Goal: Task Accomplishment & Management: Manage account settings

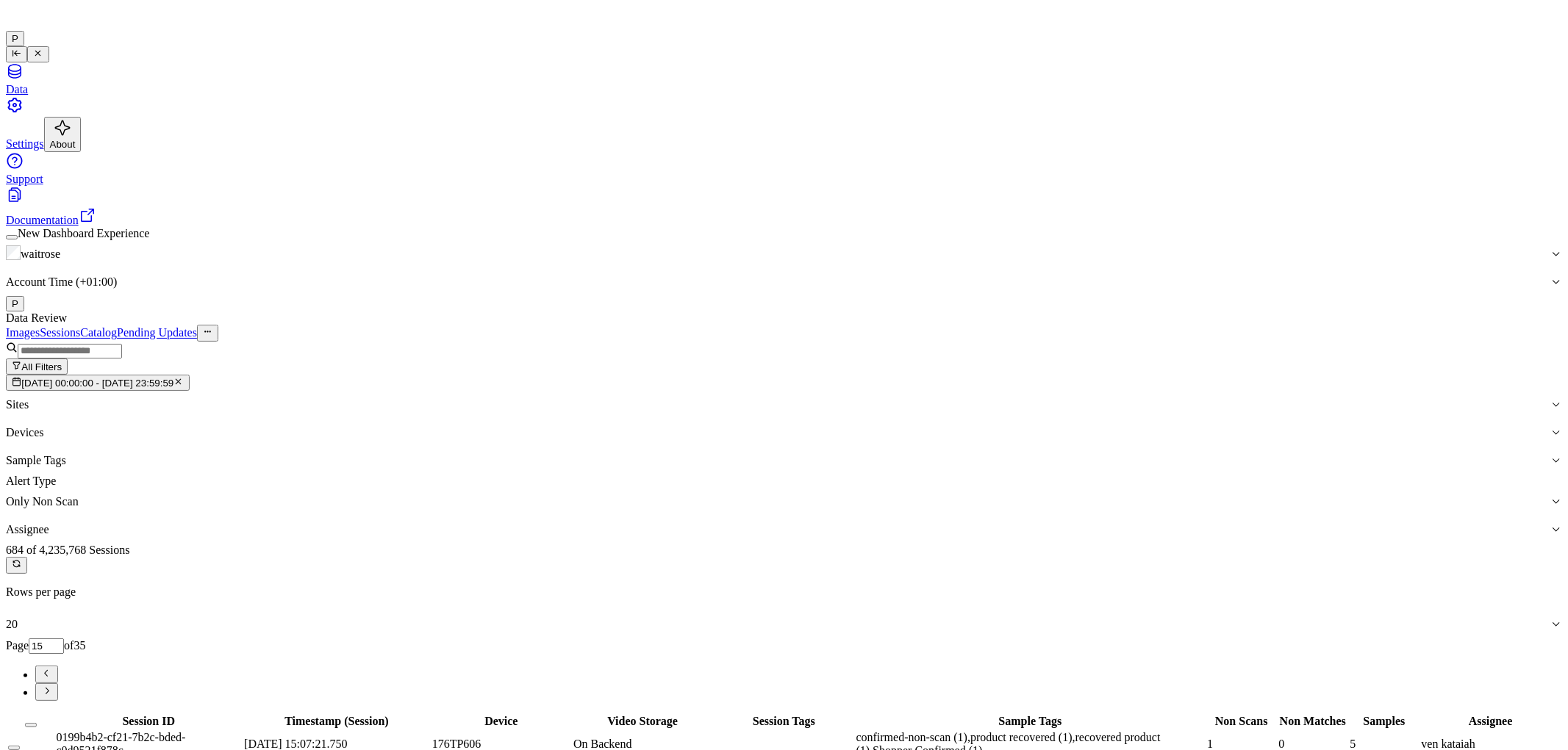
click at [52, 685] on icon "Go to next page" at bounding box center [47, 691] width 11 height 11
type input "17"
click at [37, 723] on button "Select all" at bounding box center [31, 725] width 12 height 5
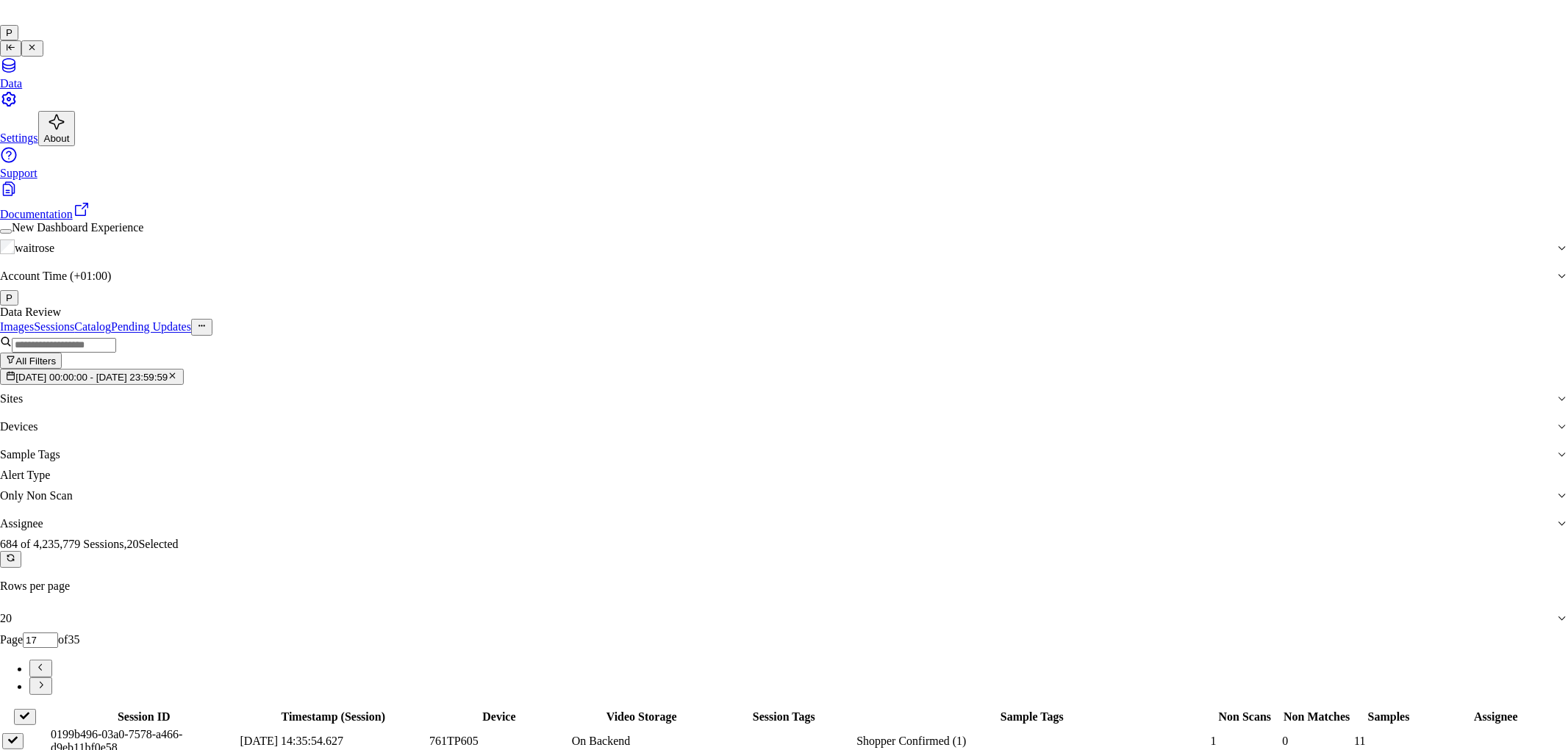
type input "ve"
click at [725, 426] on div "ven kataiah" at bounding box center [772, 419] width 253 height 14
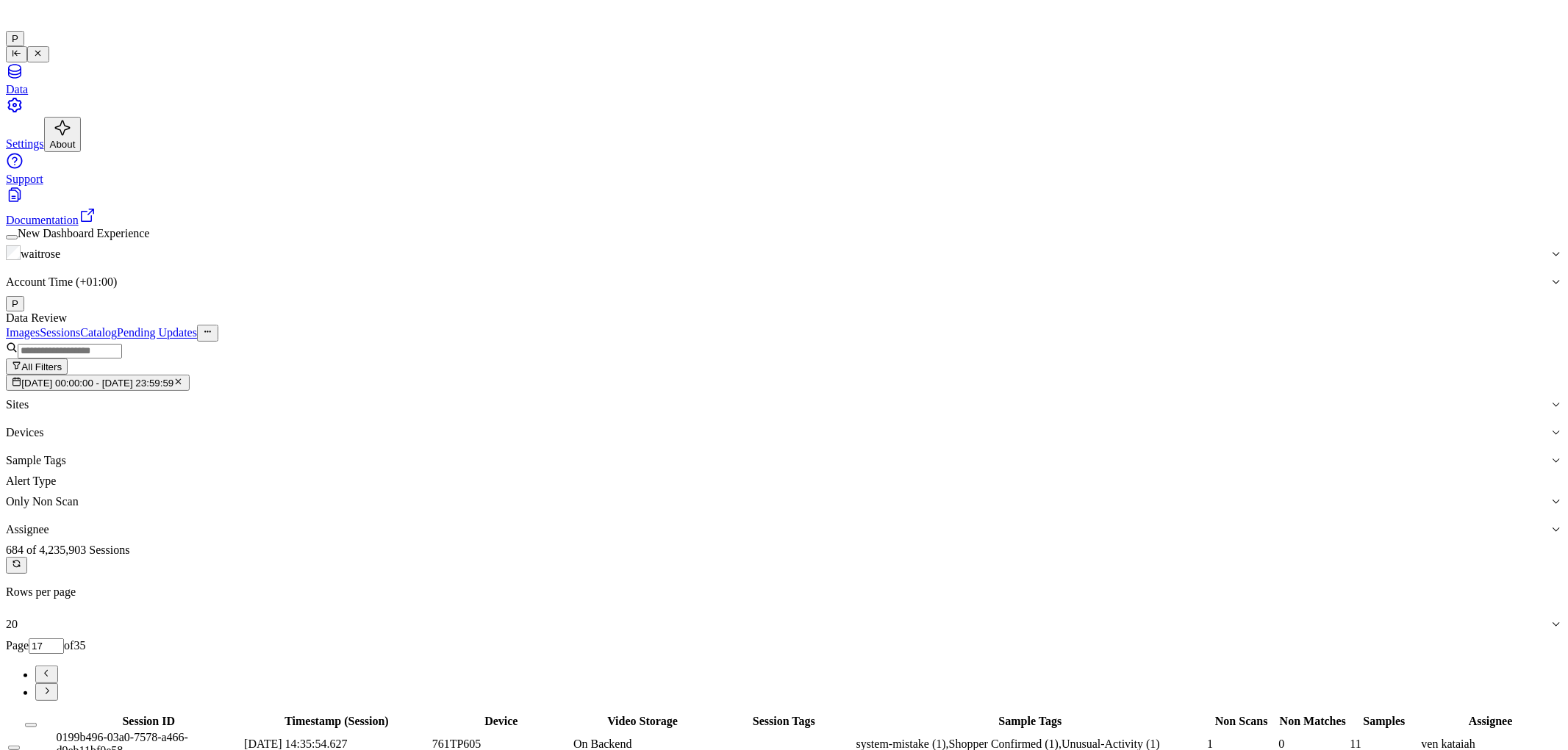
click at [52, 685] on icon "Go to next page" at bounding box center [47, 691] width 11 height 11
type input "18"
click at [37, 723] on button "Select all" at bounding box center [31, 725] width 12 height 5
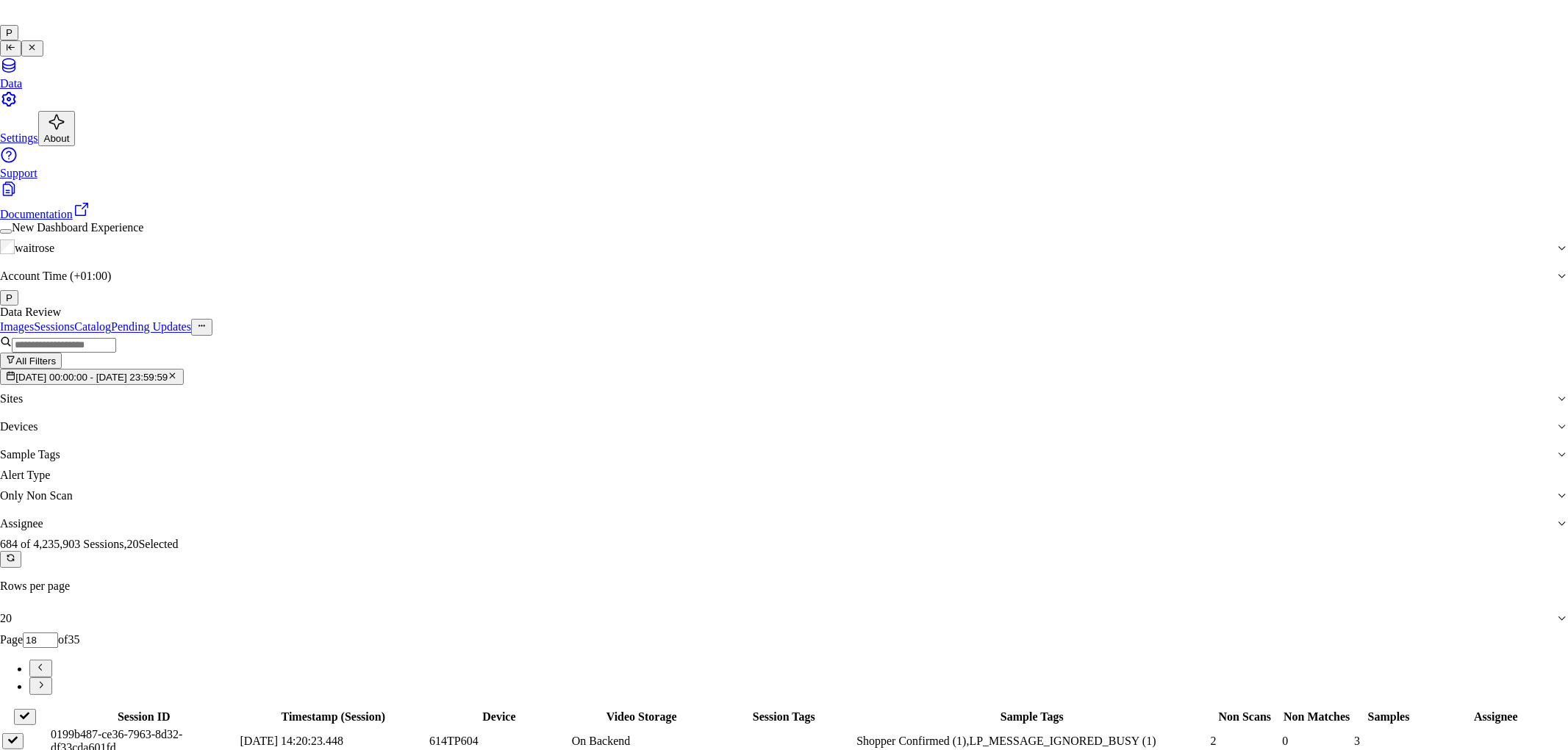
type input "ko"
click at [758, 412] on div "korisetty prem" at bounding box center [772, 405] width 253 height 14
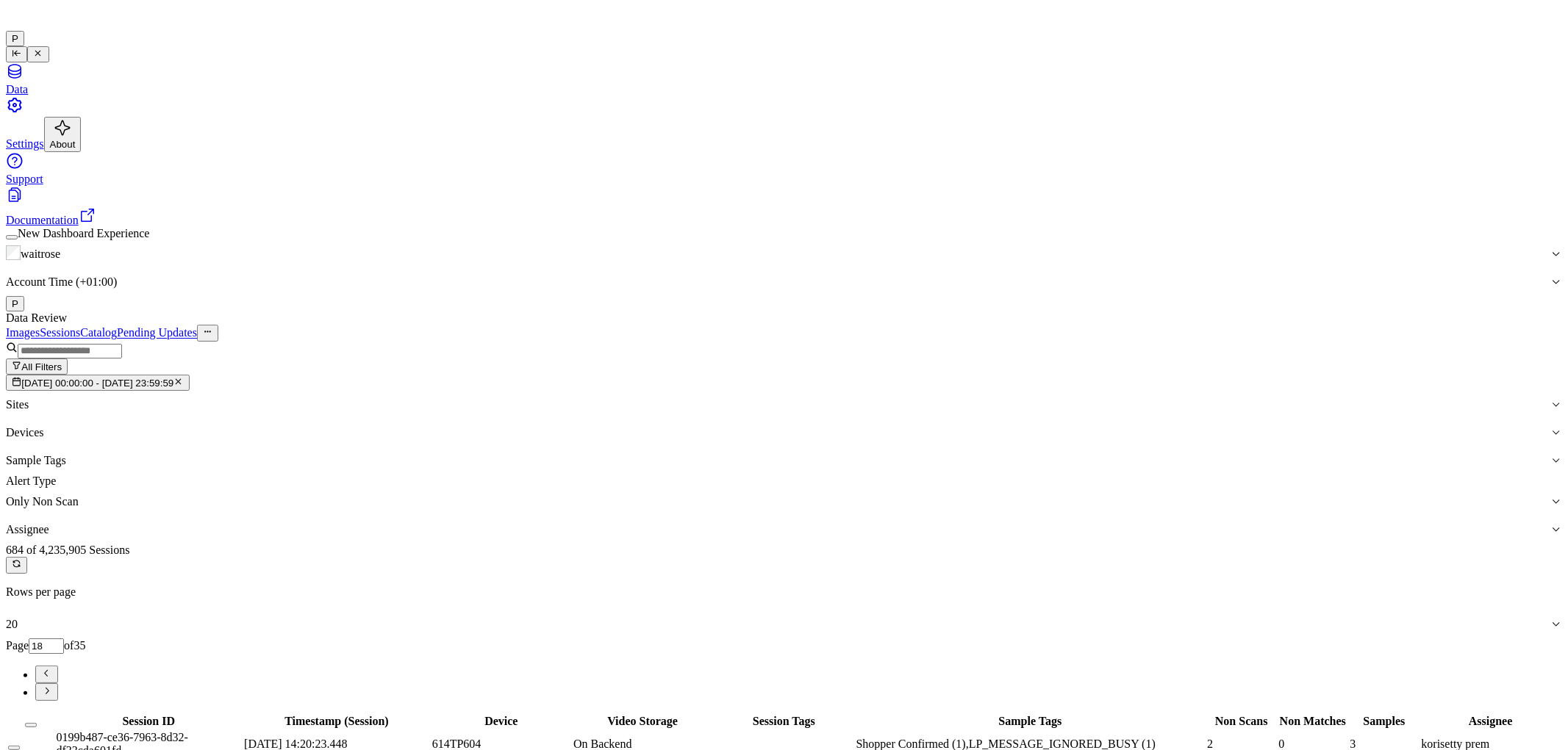
click at [49, 688] on icon "Go to next page" at bounding box center [47, 691] width 4 height 7
type input "19"
click at [37, 723] on button "Select all" at bounding box center [31, 725] width 12 height 5
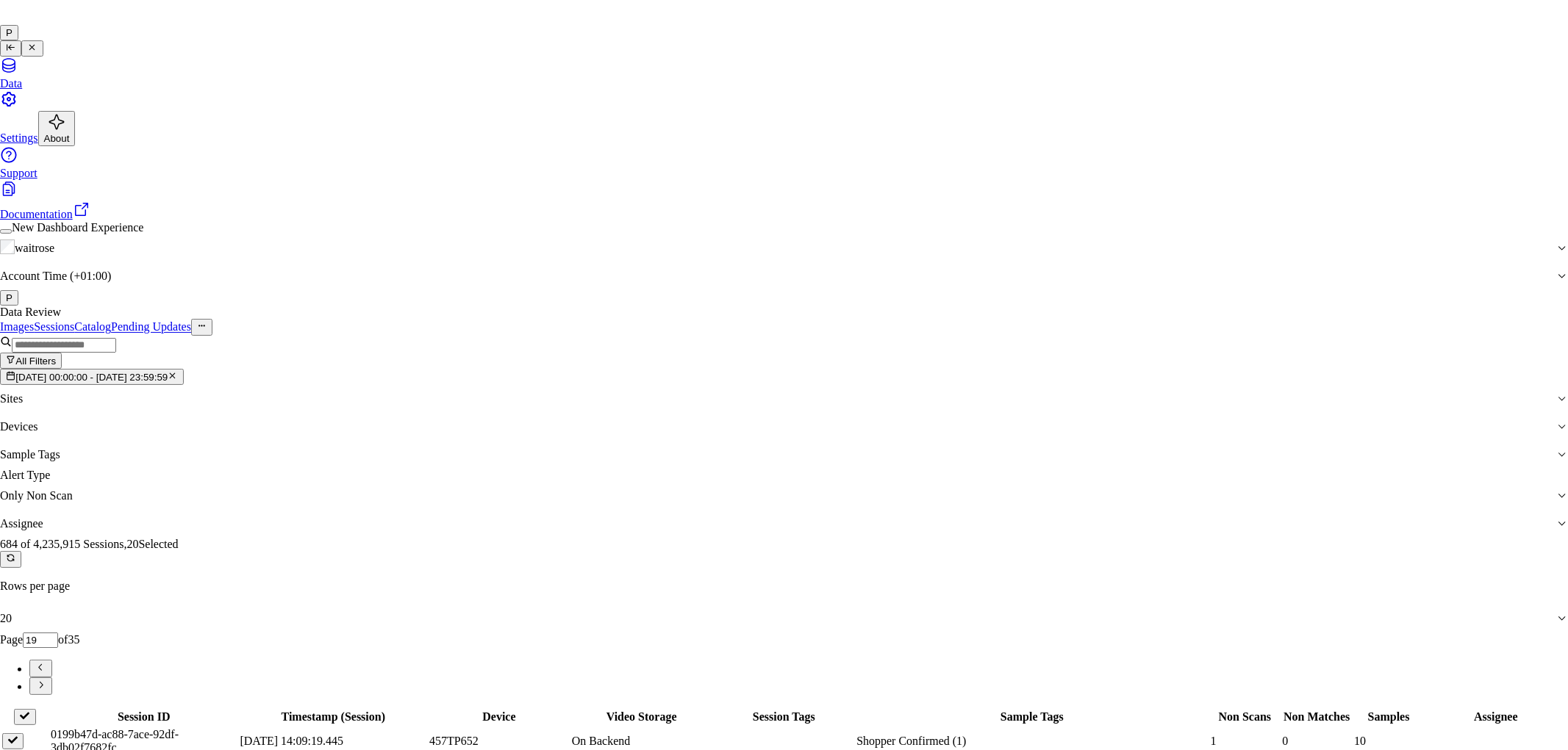
type input "var"
click at [711, 426] on div "[PERSON_NAME] g" at bounding box center [772, 419] width 253 height 14
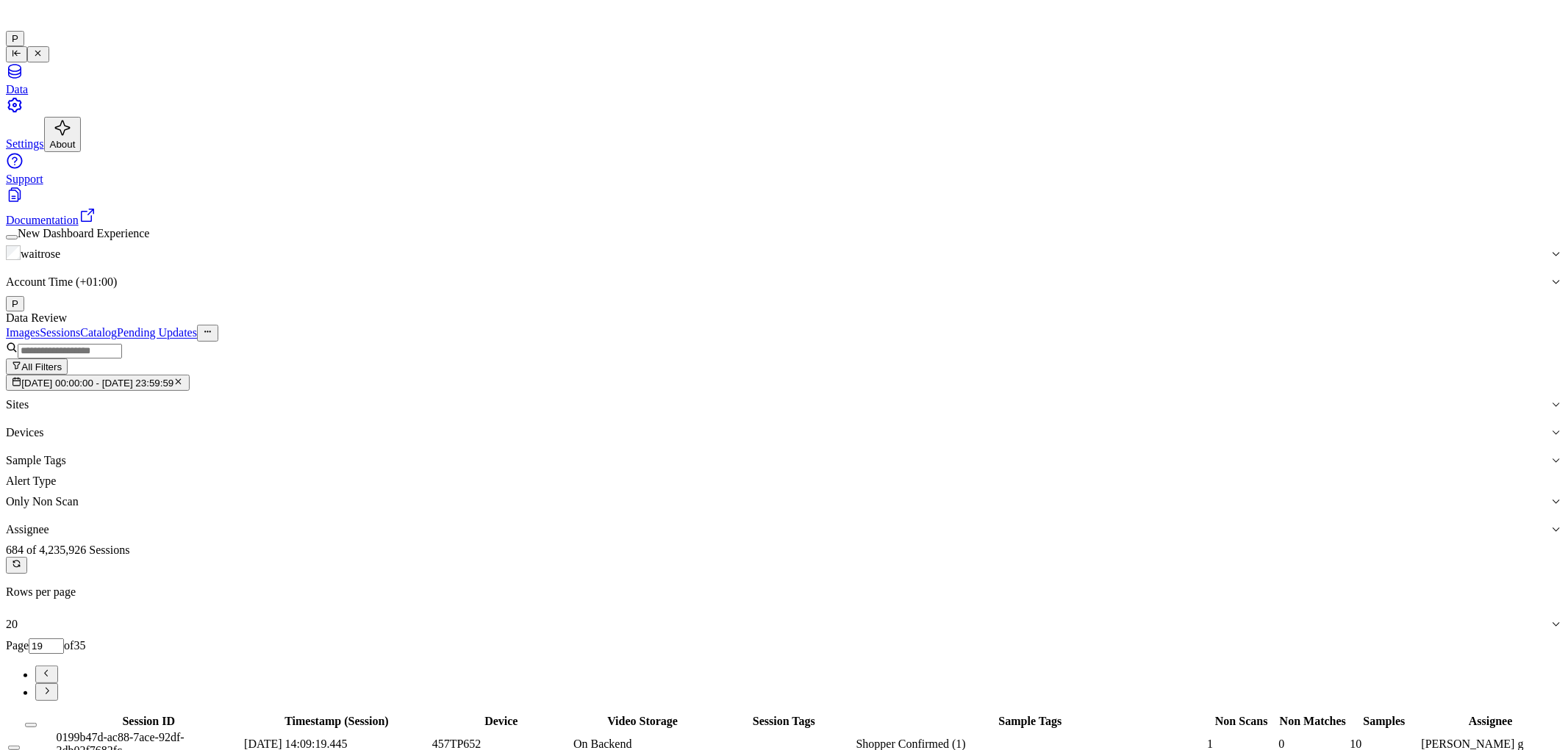
click at [64, 639] on input "19" at bounding box center [46, 646] width 35 height 16
type input "1"
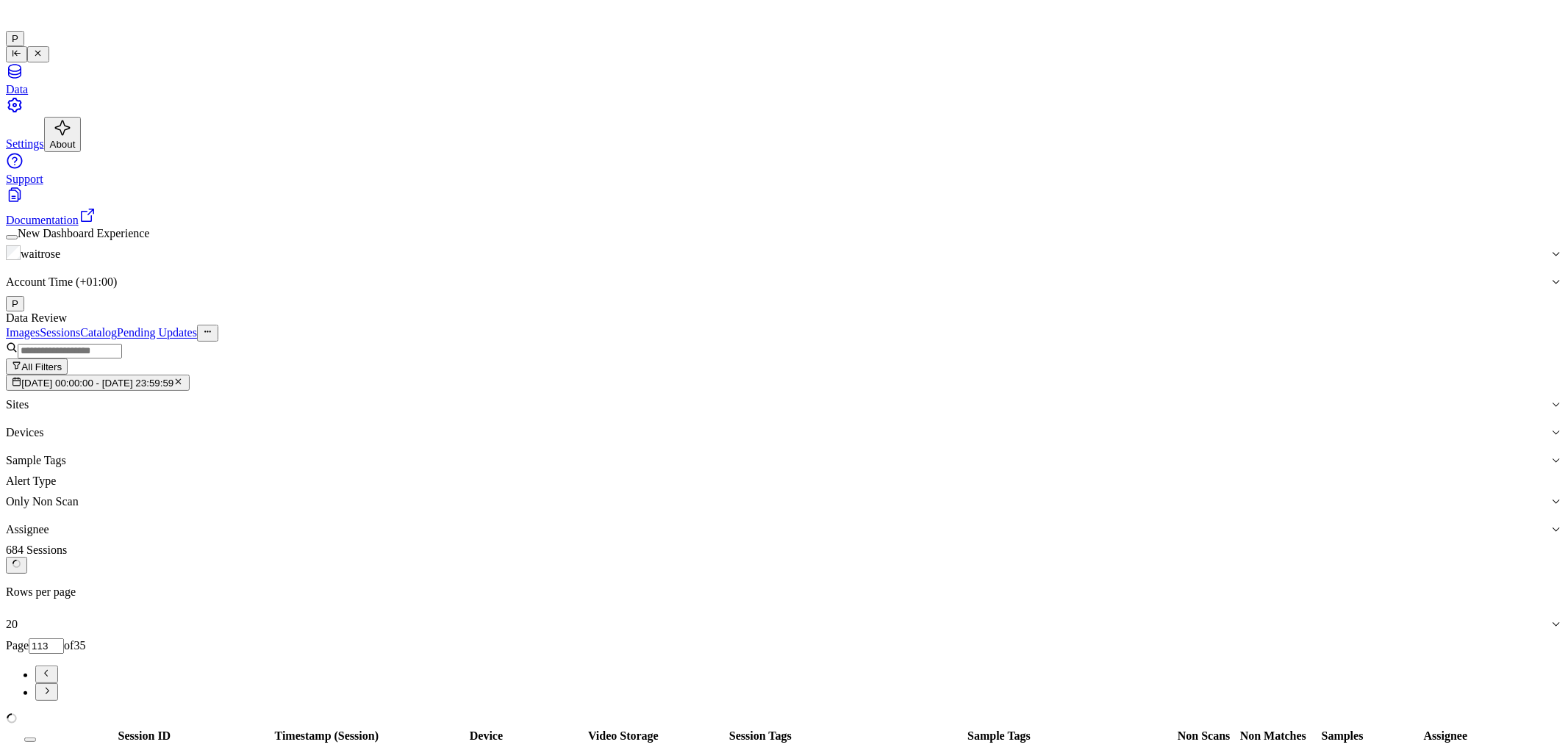
scroll to position [0, 1]
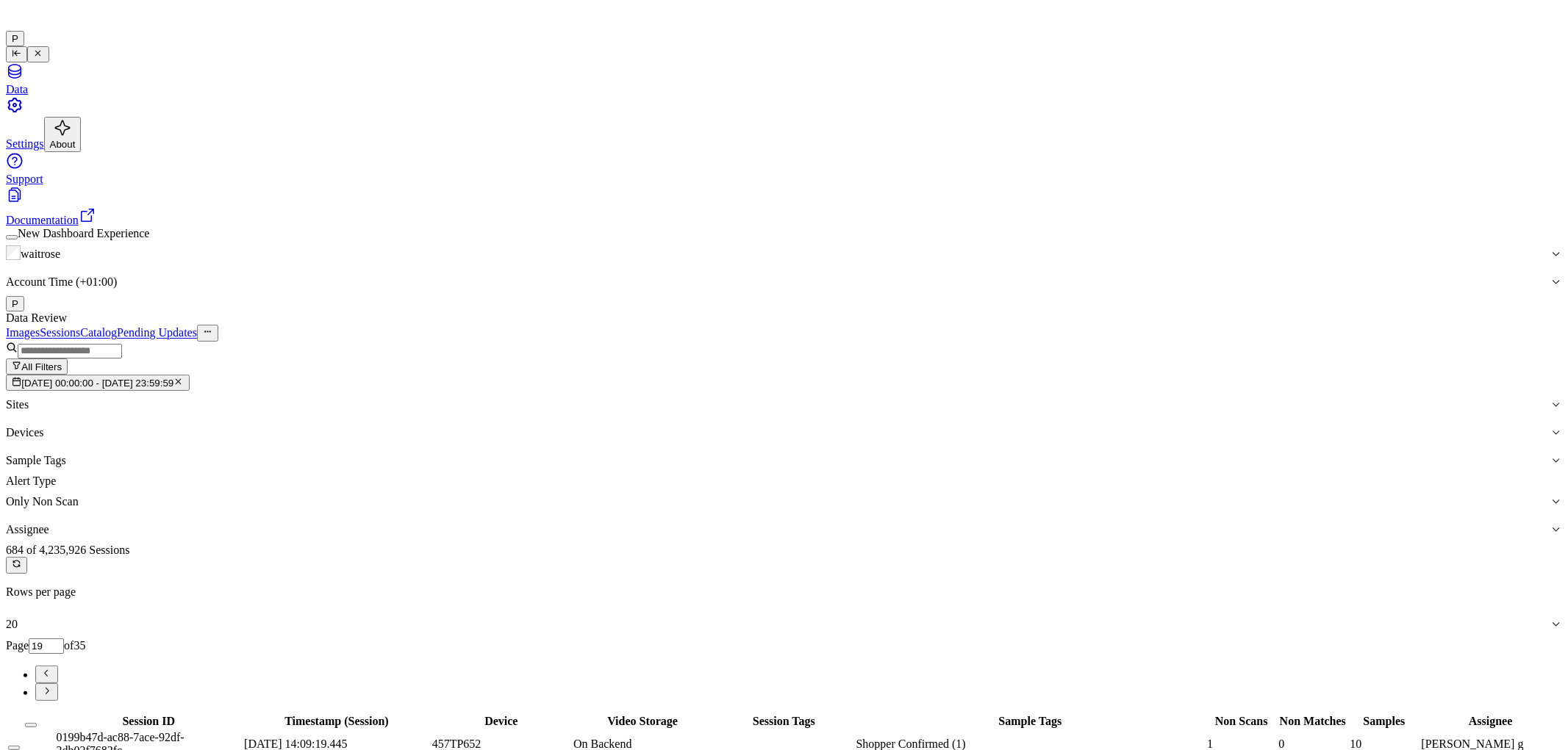
click at [1305, 325] on div "Images Sessions Catalog Pending Updates" at bounding box center [784, 332] width 1556 height 16
click at [52, 685] on icon "Go to next page" at bounding box center [47, 691] width 11 height 11
type input "20"
click at [52, 668] on icon "Go to previous page" at bounding box center [47, 673] width 11 height 11
click at [52, 685] on icon "Go to next page" at bounding box center [47, 691] width 11 height 11
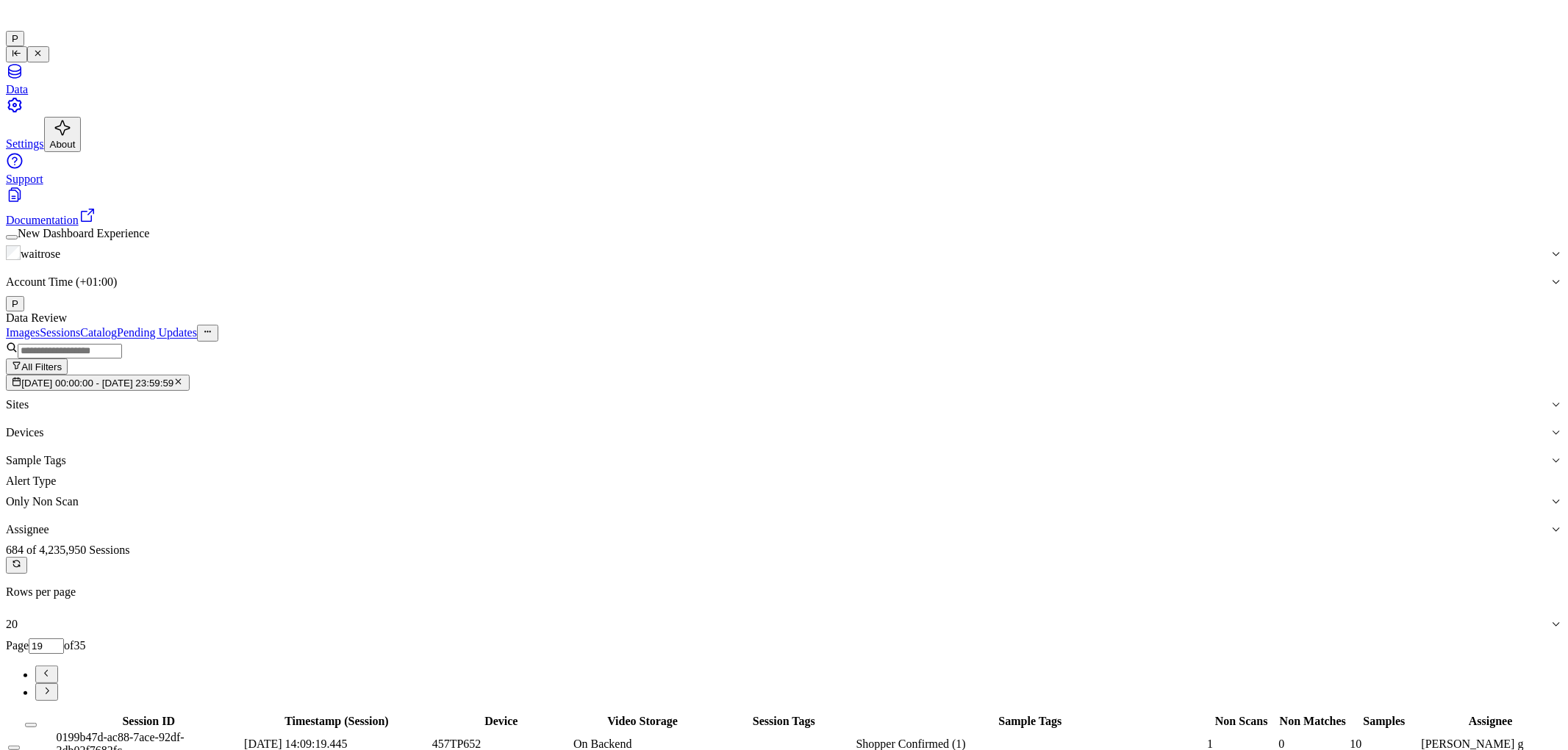
type input "20"
click at [37, 723] on button "Select all" at bounding box center [31, 725] width 12 height 5
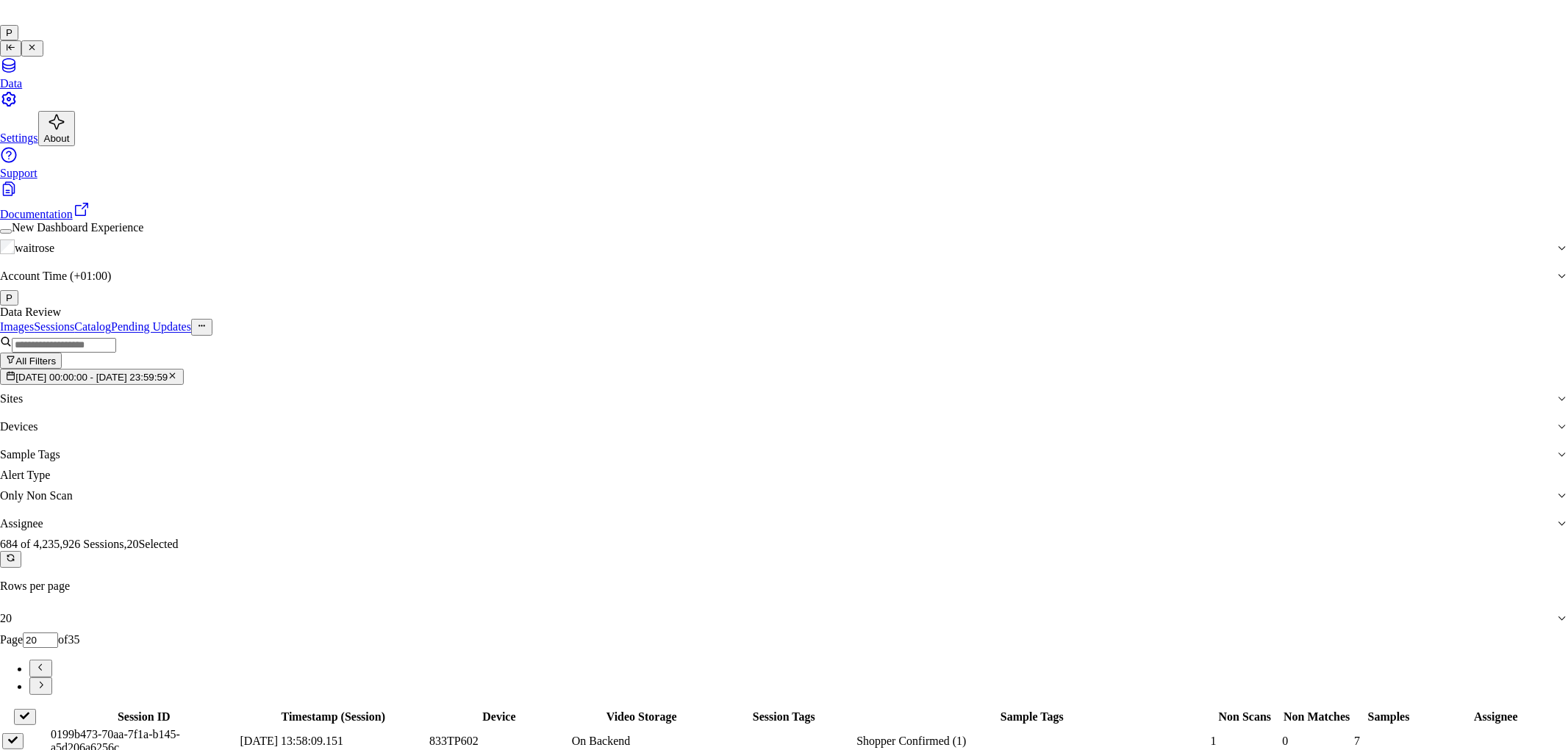
type input "cha"
click at [739, 426] on div "[PERSON_NAME] a" at bounding box center [772, 419] width 253 height 14
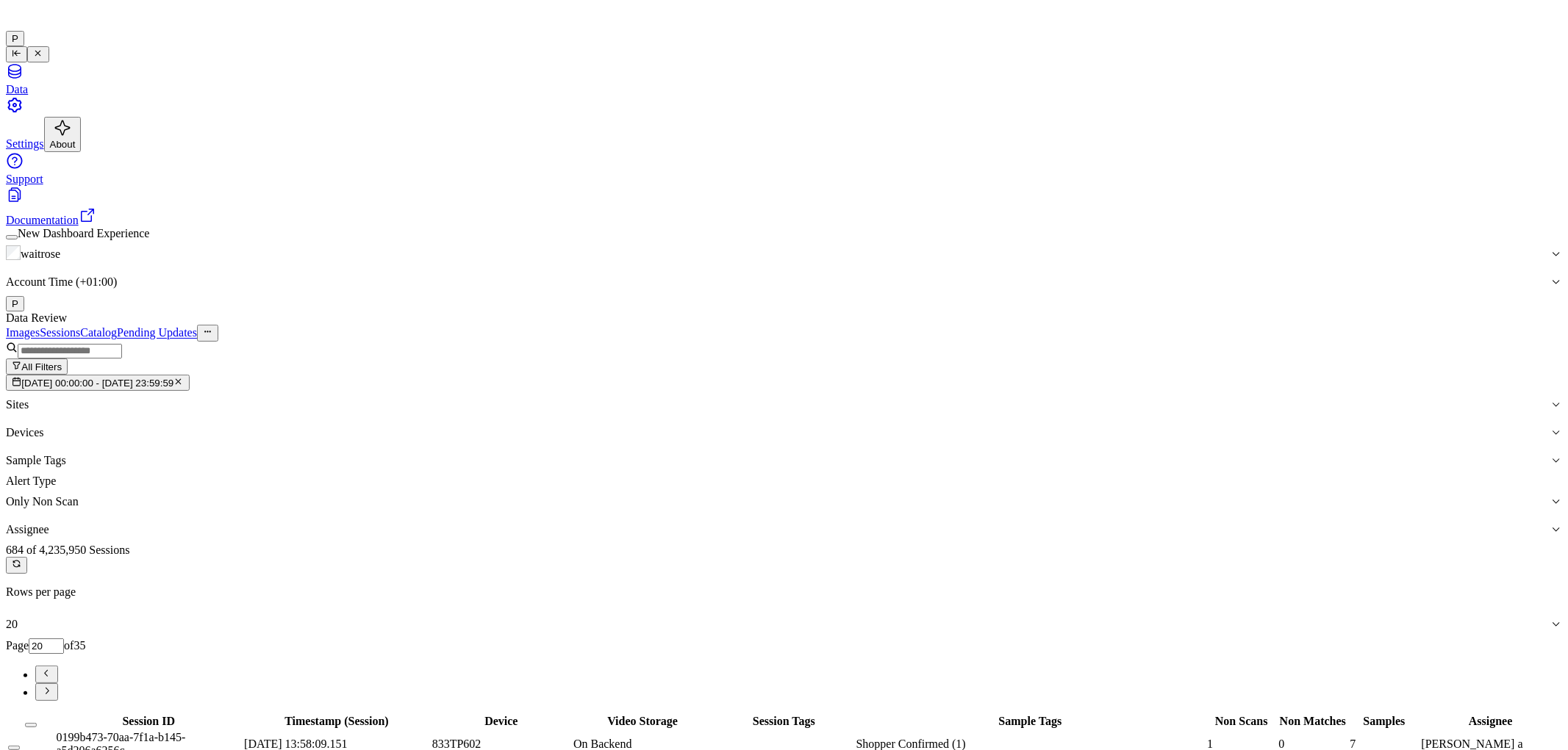
click at [52, 685] on icon "Go to next page" at bounding box center [47, 691] width 11 height 11
type input "21"
click at [37, 723] on button "Select all" at bounding box center [31, 725] width 12 height 5
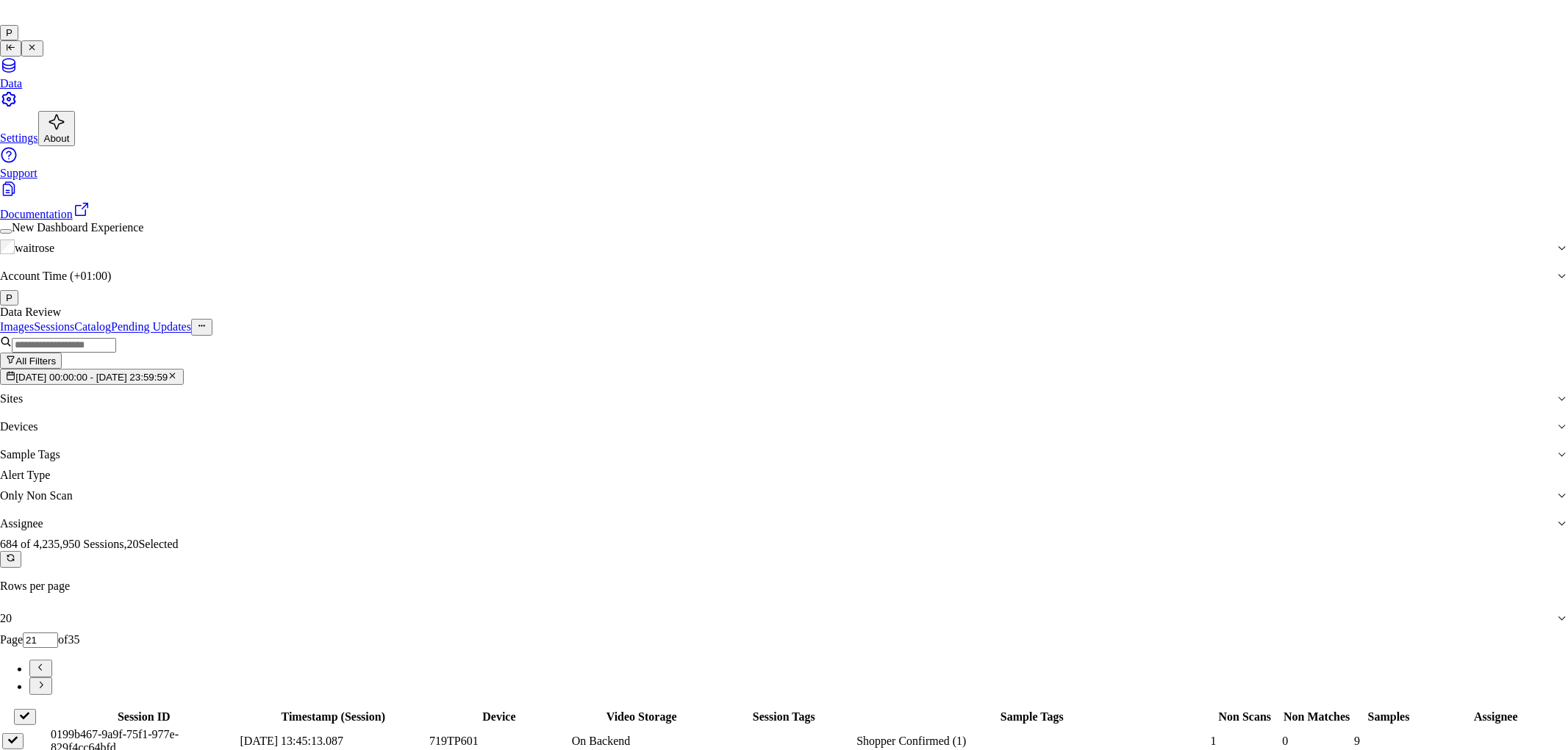
type input "ven"
click at [719, 412] on div "ven kataiah" at bounding box center [772, 405] width 253 height 14
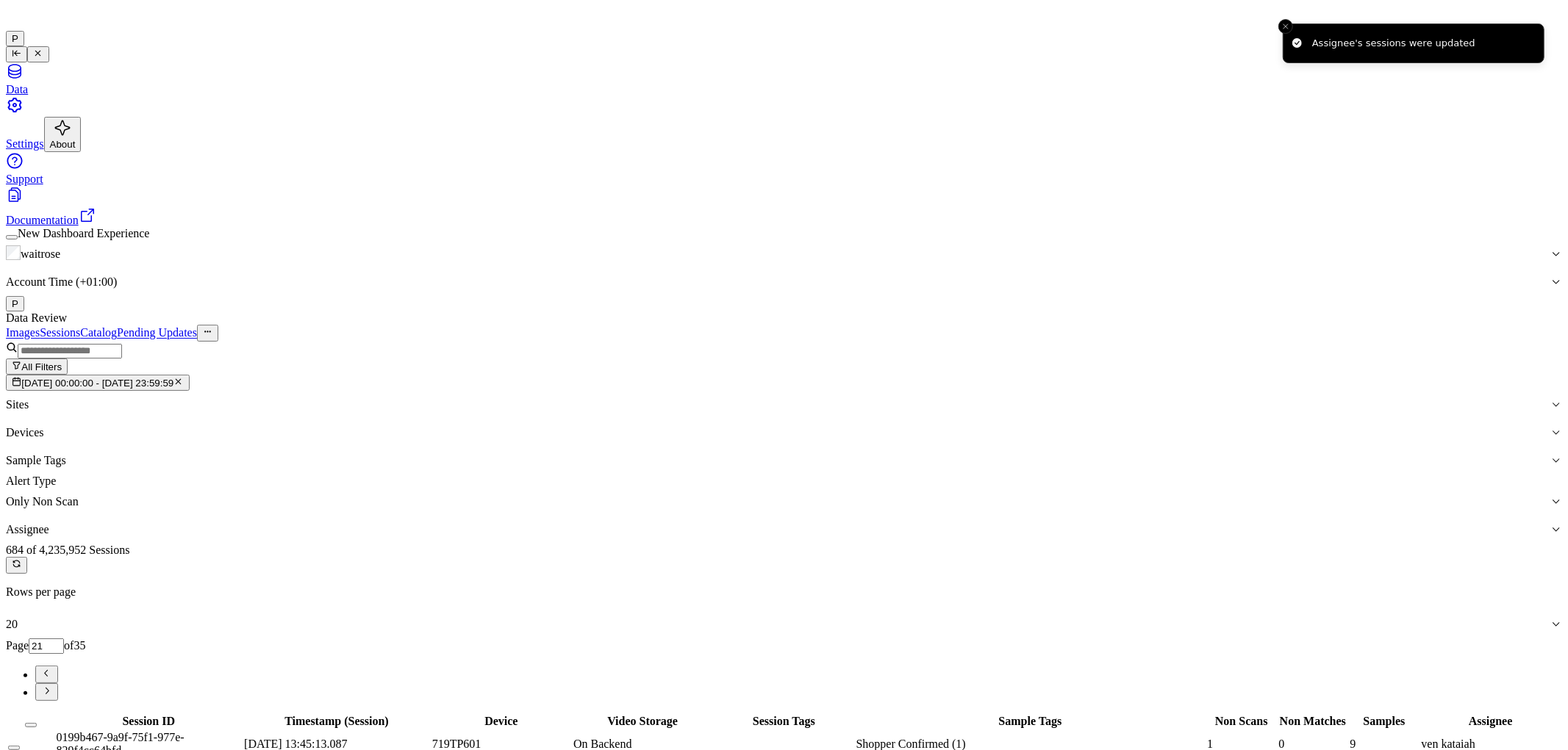
click at [52, 685] on icon "Go to next page" at bounding box center [47, 691] width 11 height 11
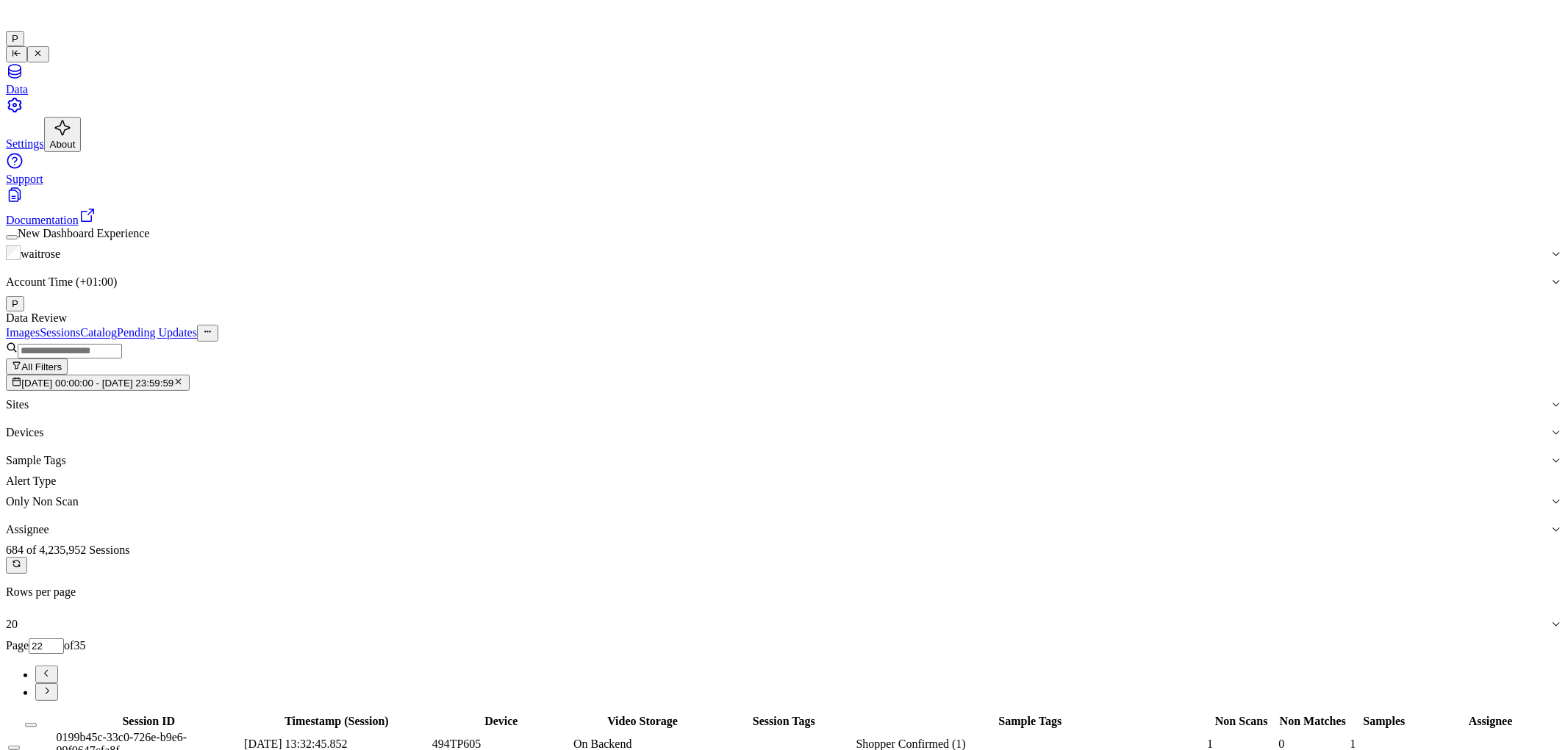
click at [64, 639] on input "22" at bounding box center [46, 646] width 35 height 16
drag, startPoint x: 1435, startPoint y: 167, endPoint x: 1420, endPoint y: 168, distance: 15.0
click at [64, 639] on input "10" at bounding box center [46, 646] width 35 height 16
click at [52, 668] on icon "Go to previous page" at bounding box center [47, 673] width 11 height 11
click at [58, 683] on button "Go to next page" at bounding box center [47, 691] width 23 height 17
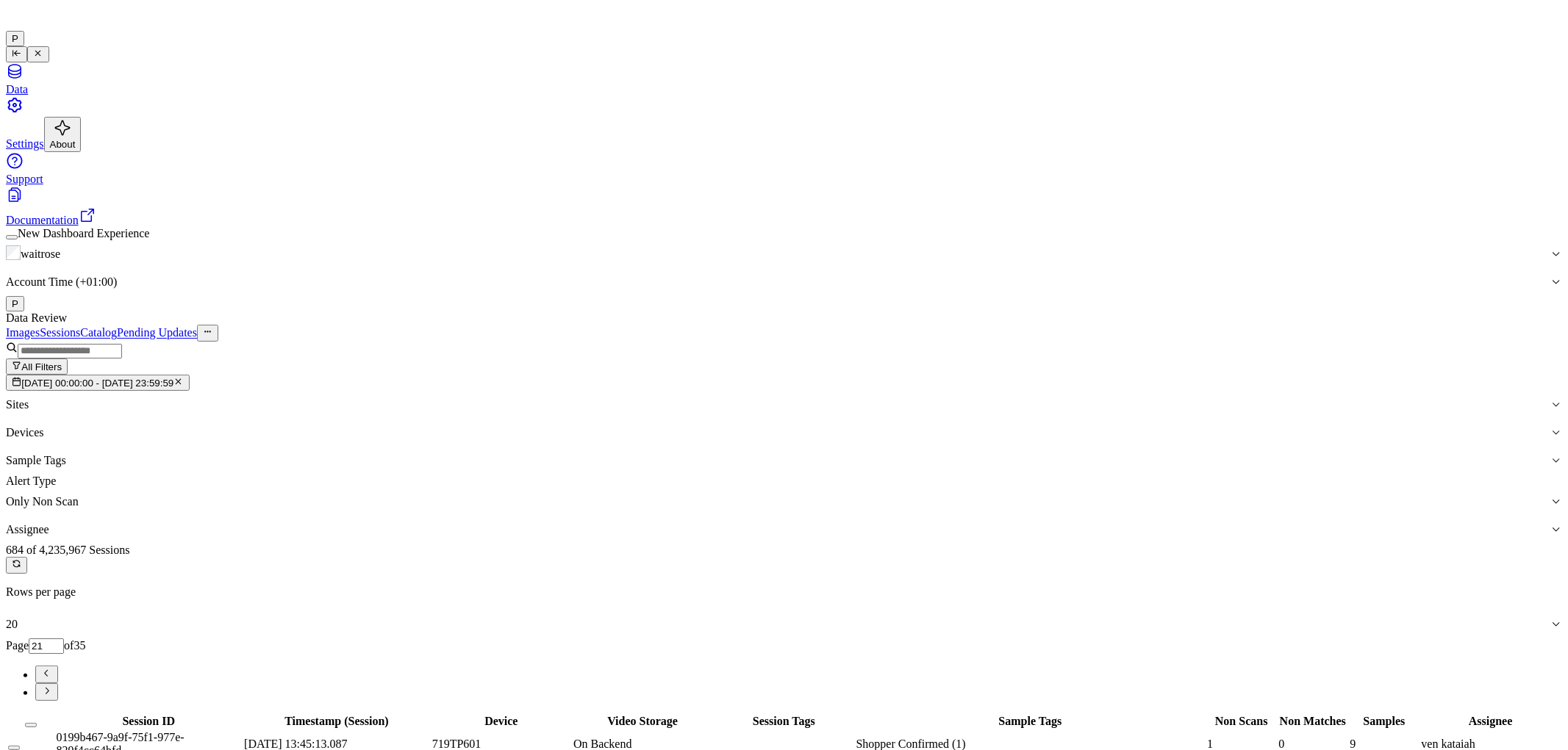
type input "22"
click at [37, 723] on button "Select all" at bounding box center [31, 725] width 12 height 5
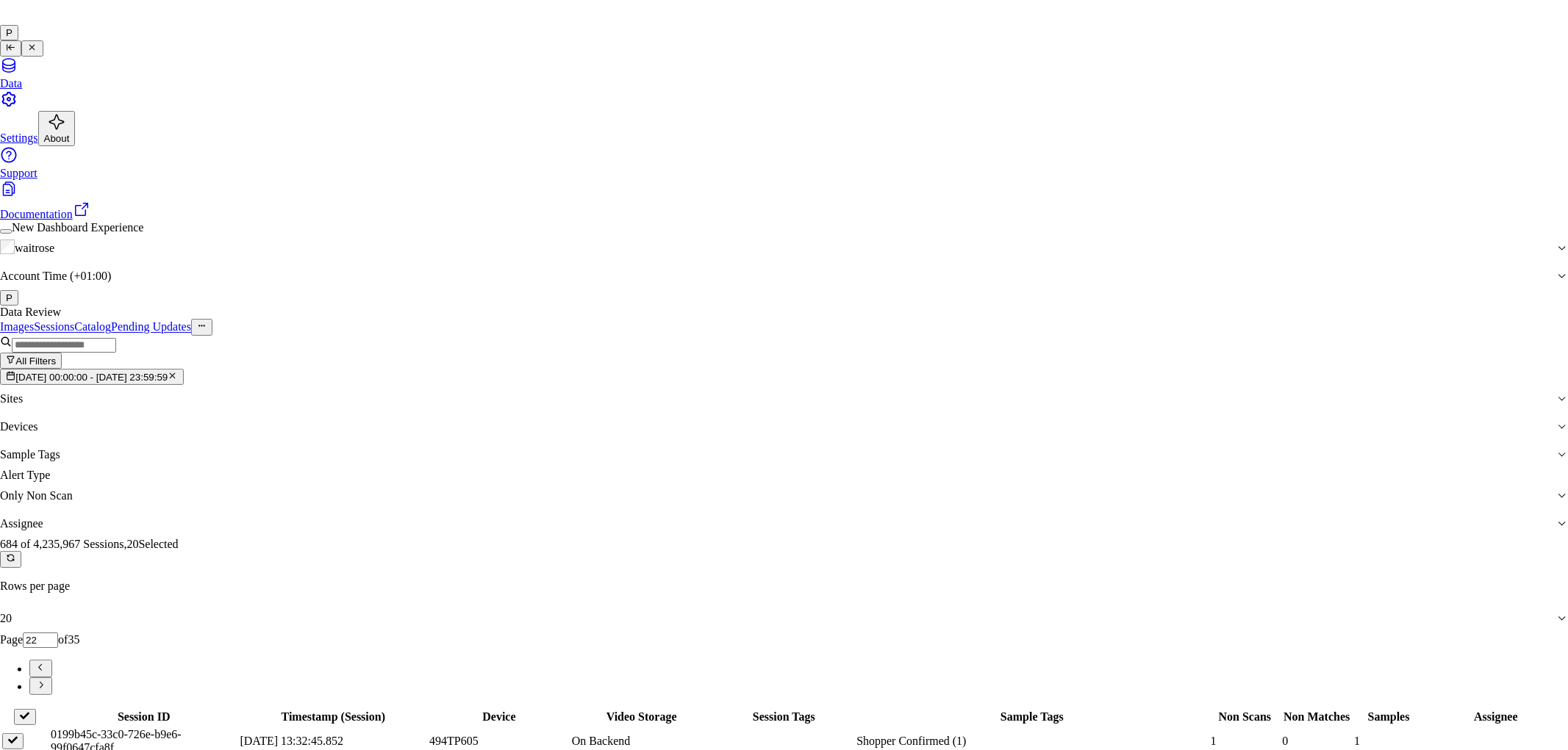
type input "an"
click at [719, 465] on div "[PERSON_NAME]" at bounding box center [772, 459] width 253 height 14
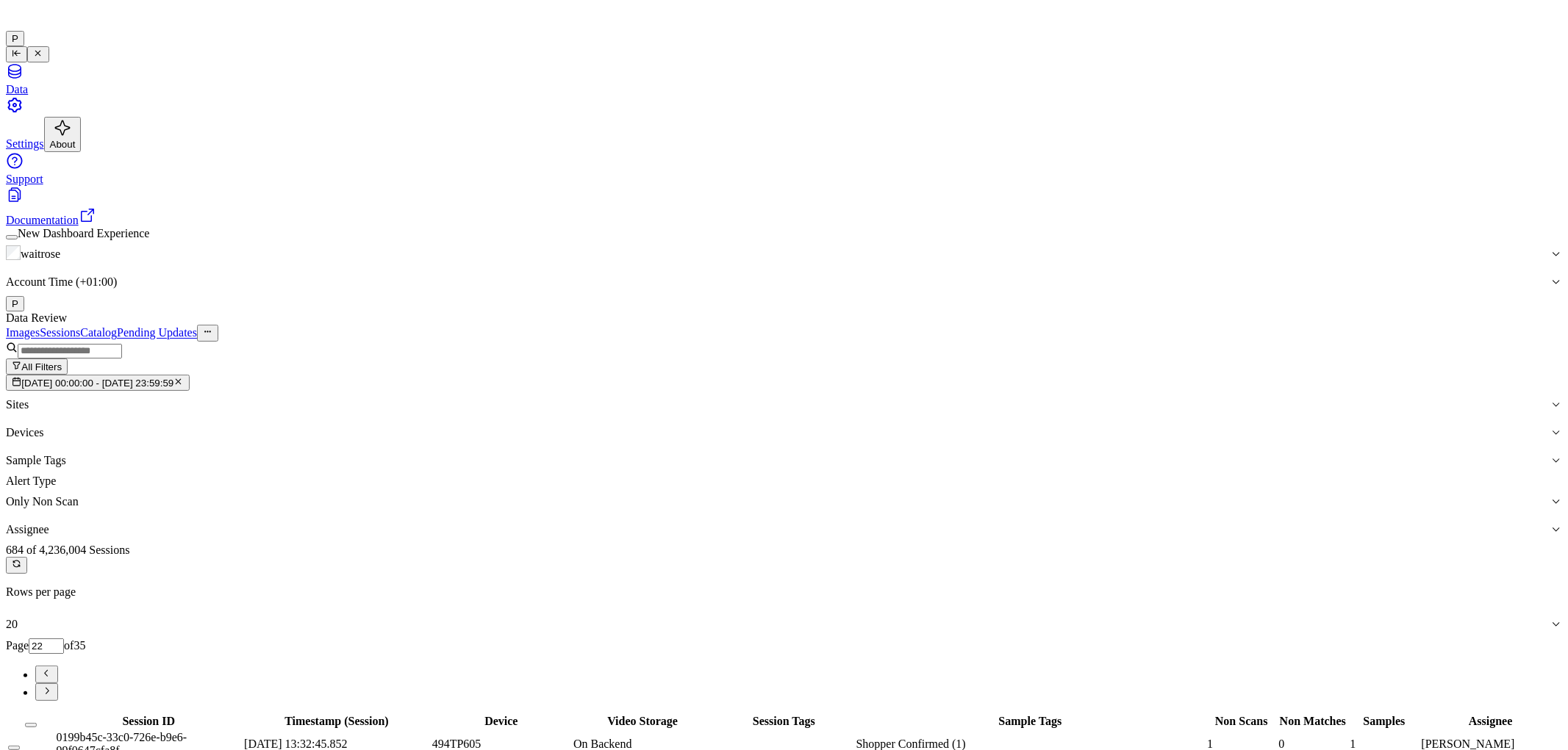
click at [64, 639] on input "22" at bounding box center [46, 646] width 35 height 16
click at [52, 685] on icon "Go to next page" at bounding box center [47, 691] width 11 height 11
click at [64, 639] on input "12" at bounding box center [46, 646] width 35 height 16
click at [1360, 342] on div at bounding box center [784, 342] width 1556 height 0
click at [49, 688] on icon "Go to next page" at bounding box center [47, 691] width 4 height 7
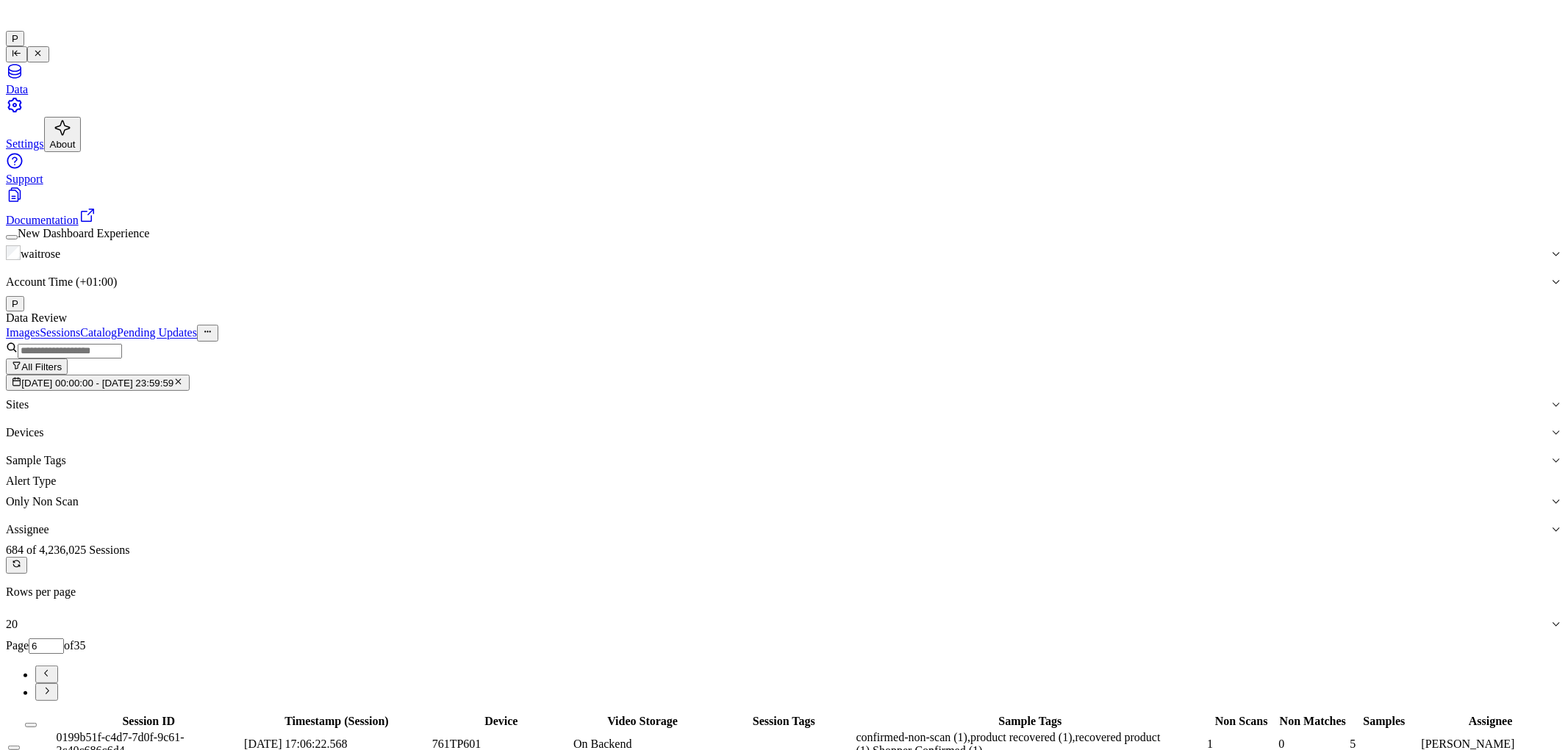
drag, startPoint x: 1433, startPoint y: 166, endPoint x: 1420, endPoint y: 166, distance: 13.0
click at [64, 639] on input "6" at bounding box center [46, 646] width 35 height 16
click at [1248, 325] on div "Images Sessions Catalog Pending Updates" at bounding box center [784, 332] width 1556 height 16
click at [58, 666] on button "Go to previous page" at bounding box center [47, 674] width 23 height 17
click at [52, 685] on icon "Go to next page" at bounding box center [47, 691] width 11 height 11
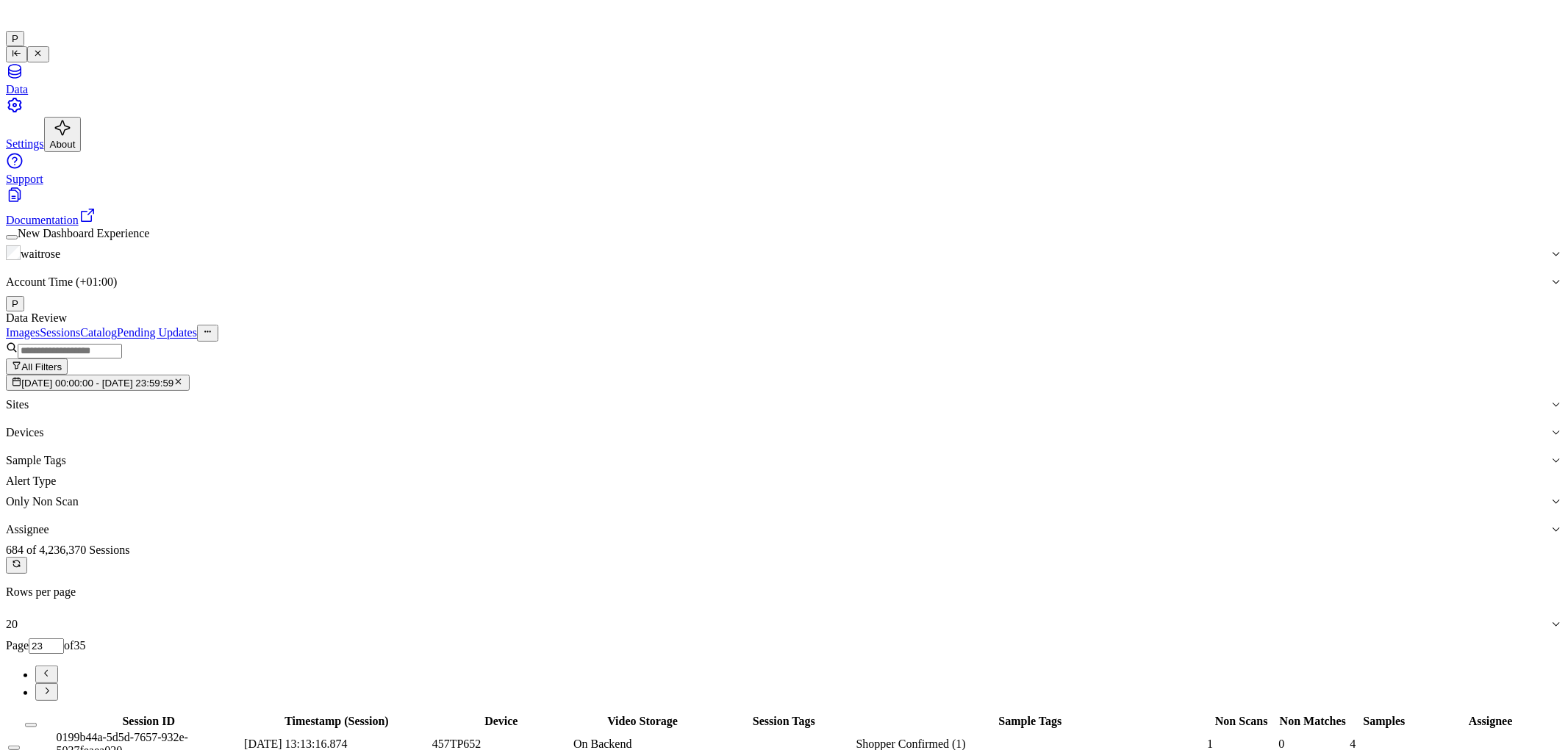
click at [181, 379] on icon "button" at bounding box center [178, 381] width 5 height 5
type input "1"
click at [47, 378] on span "Dates" at bounding box center [34, 383] width 26 height 11
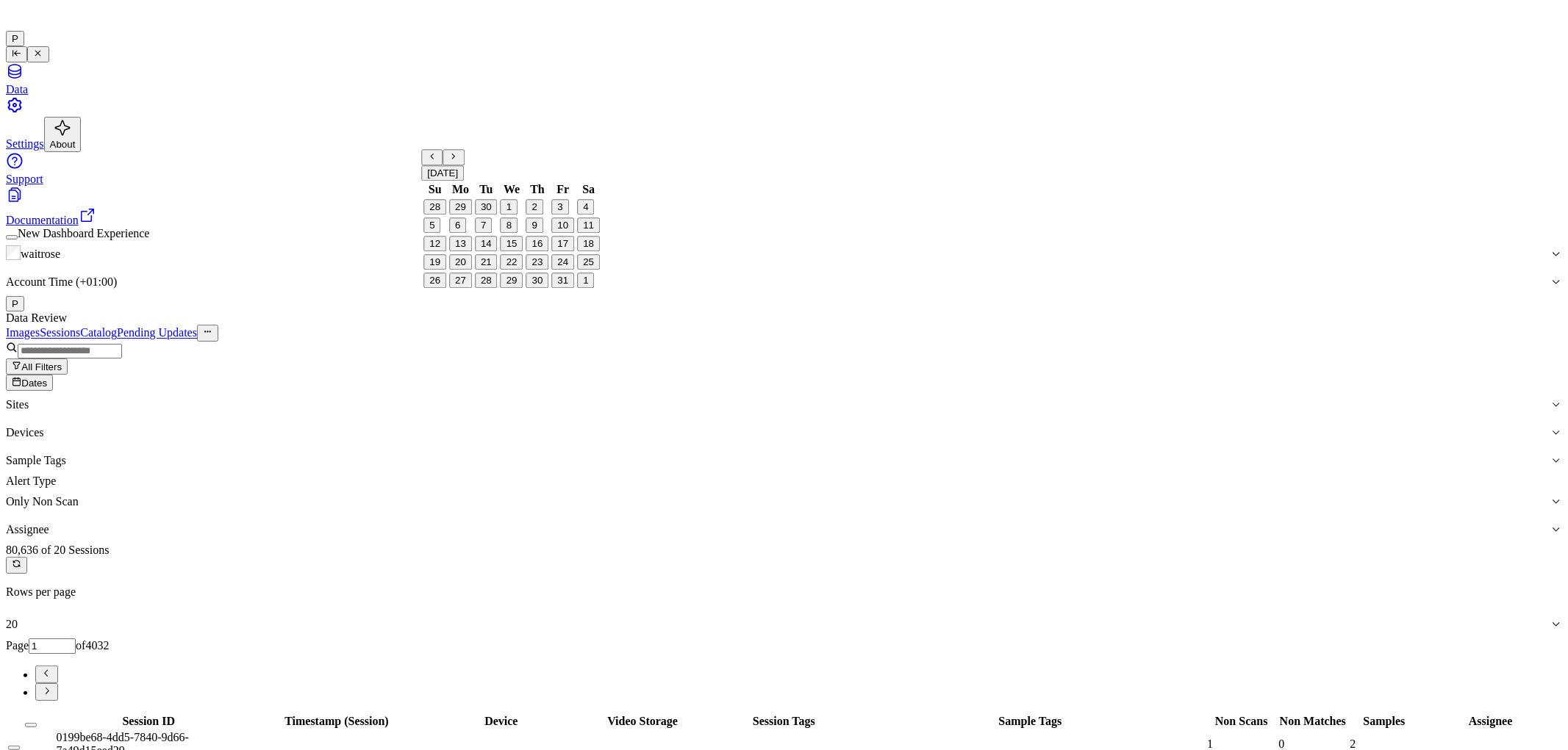
click at [491, 234] on button "7" at bounding box center [483, 226] width 17 height 16
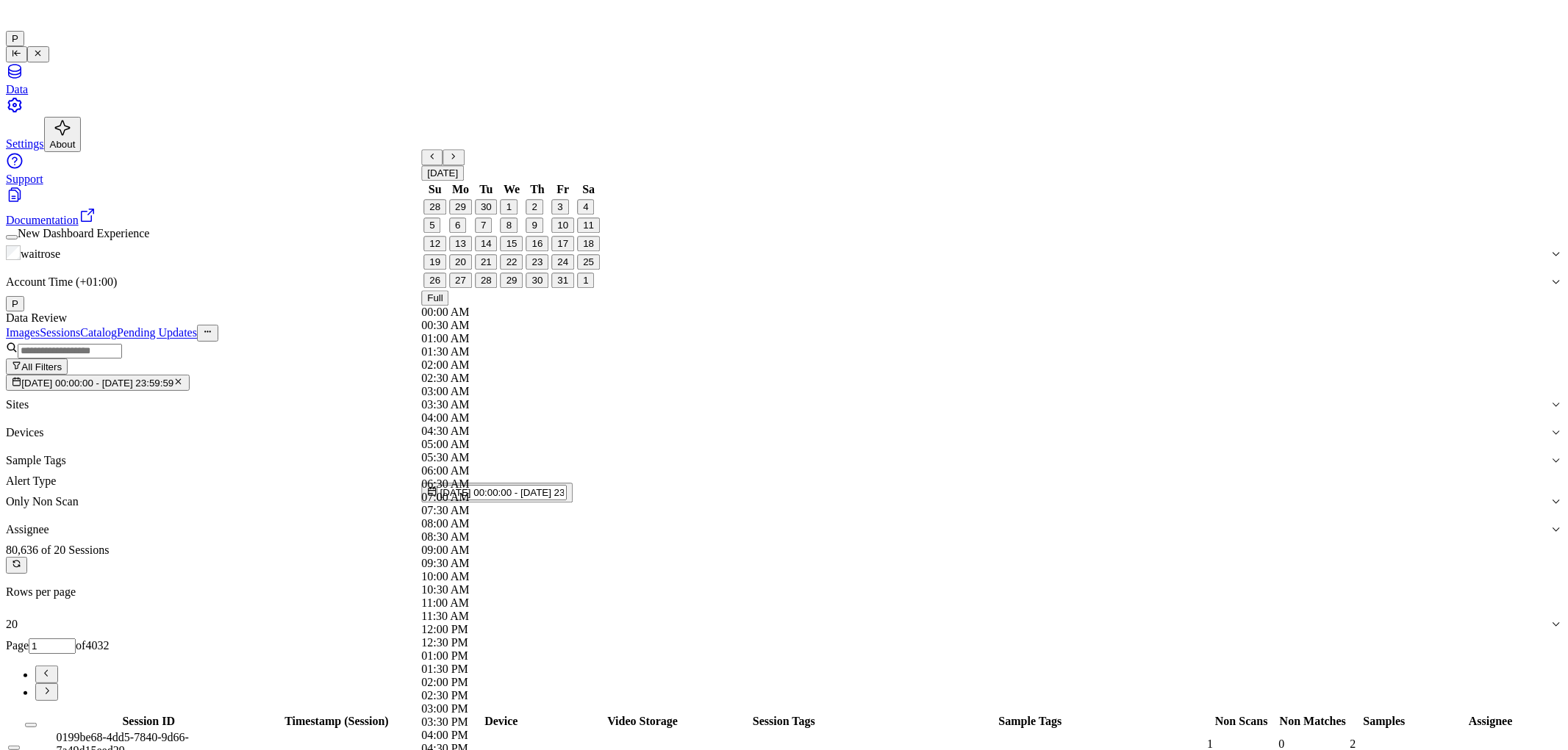
click at [548, 311] on div "Data Review" at bounding box center [784, 318] width 1556 height 14
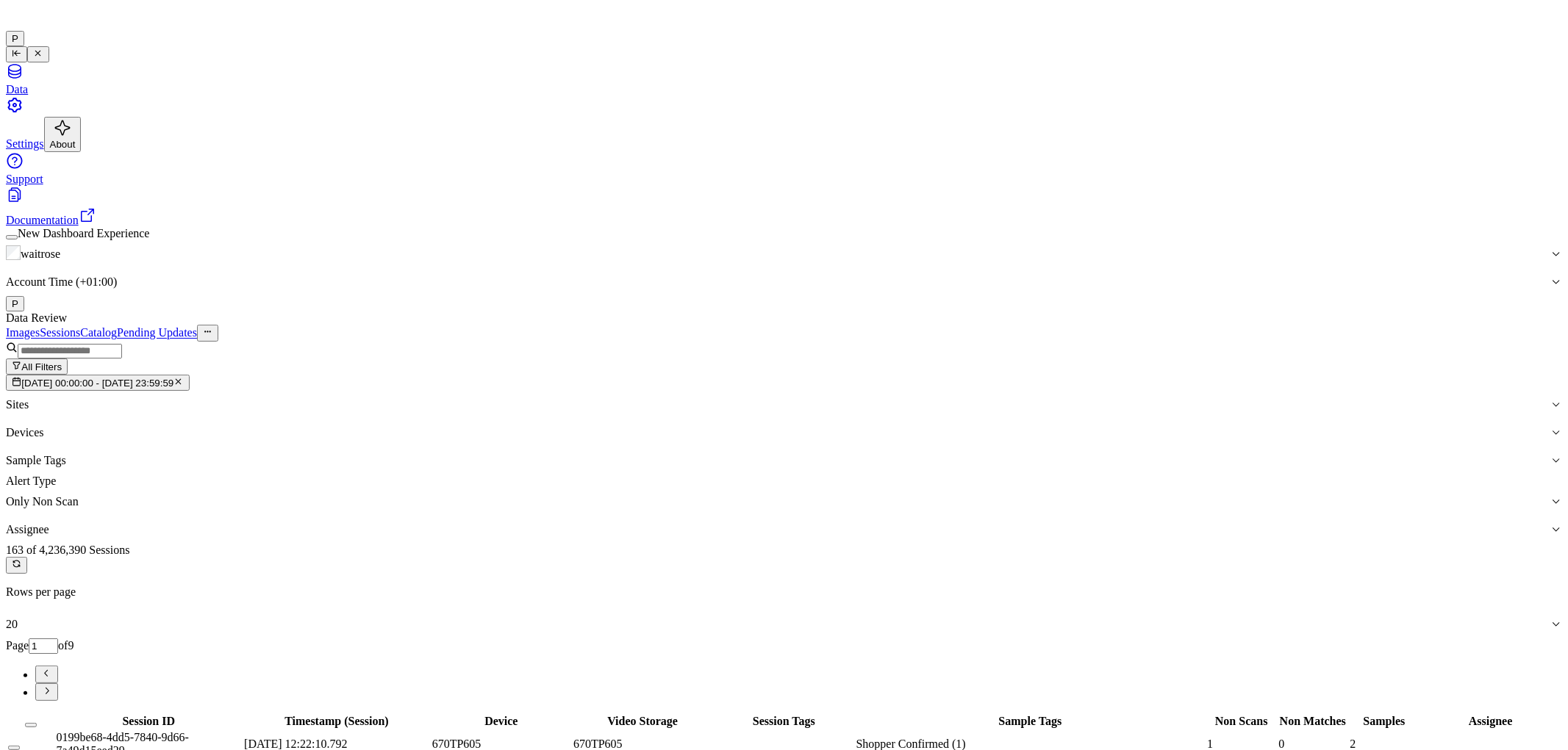
click at [190, 375] on button "[DATE] 00:00:00 - [DATE] 23:59:59" at bounding box center [98, 382] width 184 height 16
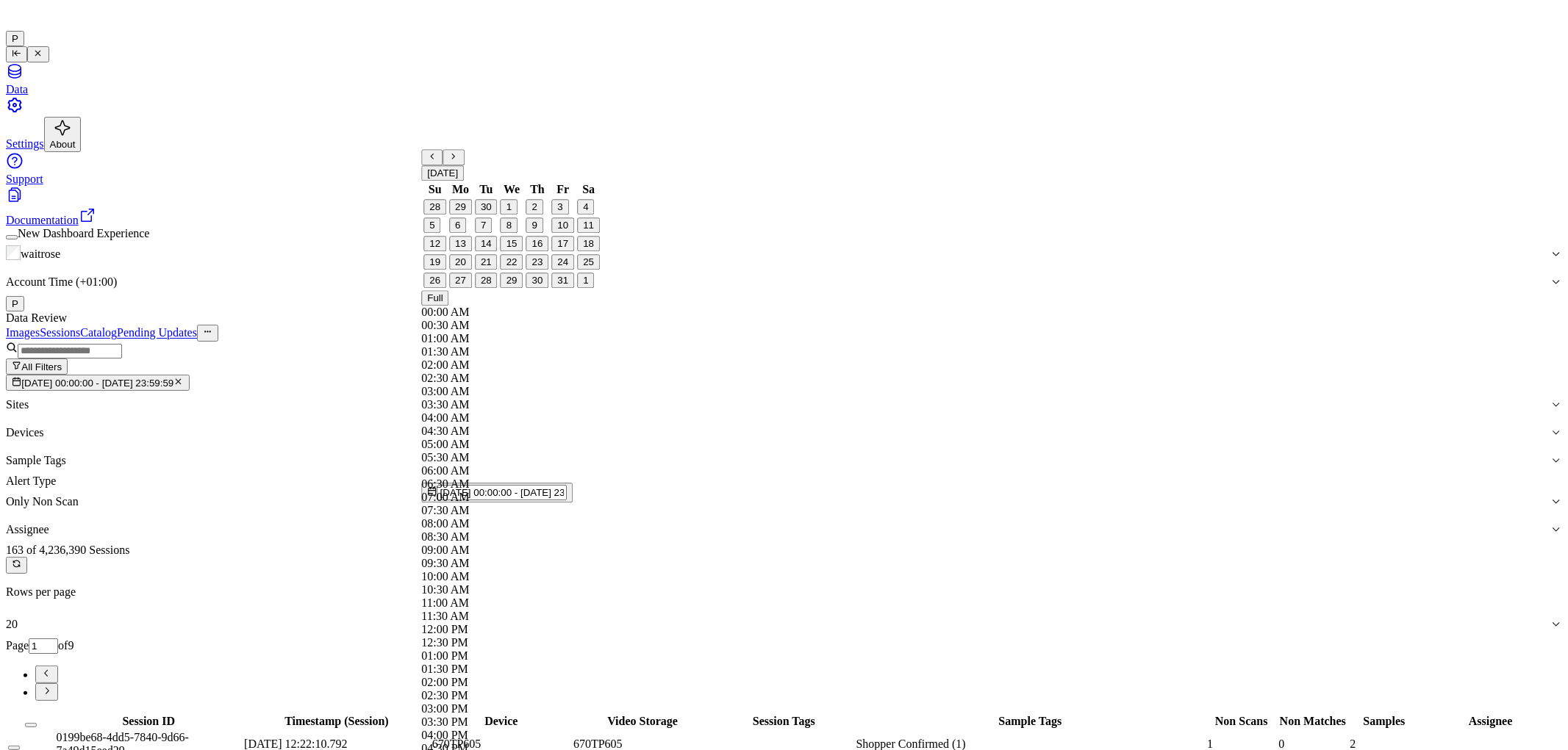
click at [183, 377] on icon "button" at bounding box center [178, 381] width 10 height 10
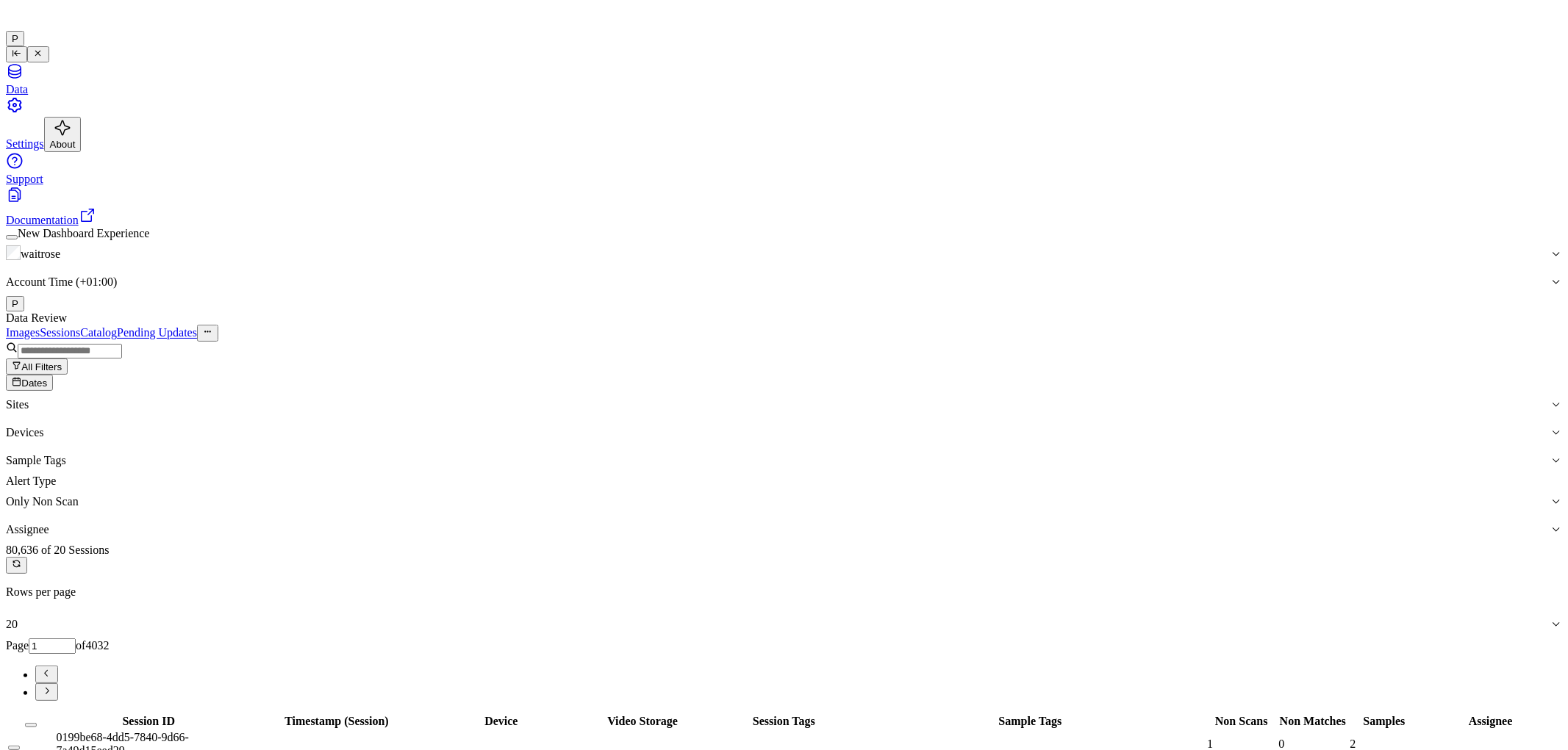
click at [47, 378] on span "Dates" at bounding box center [34, 383] width 26 height 11
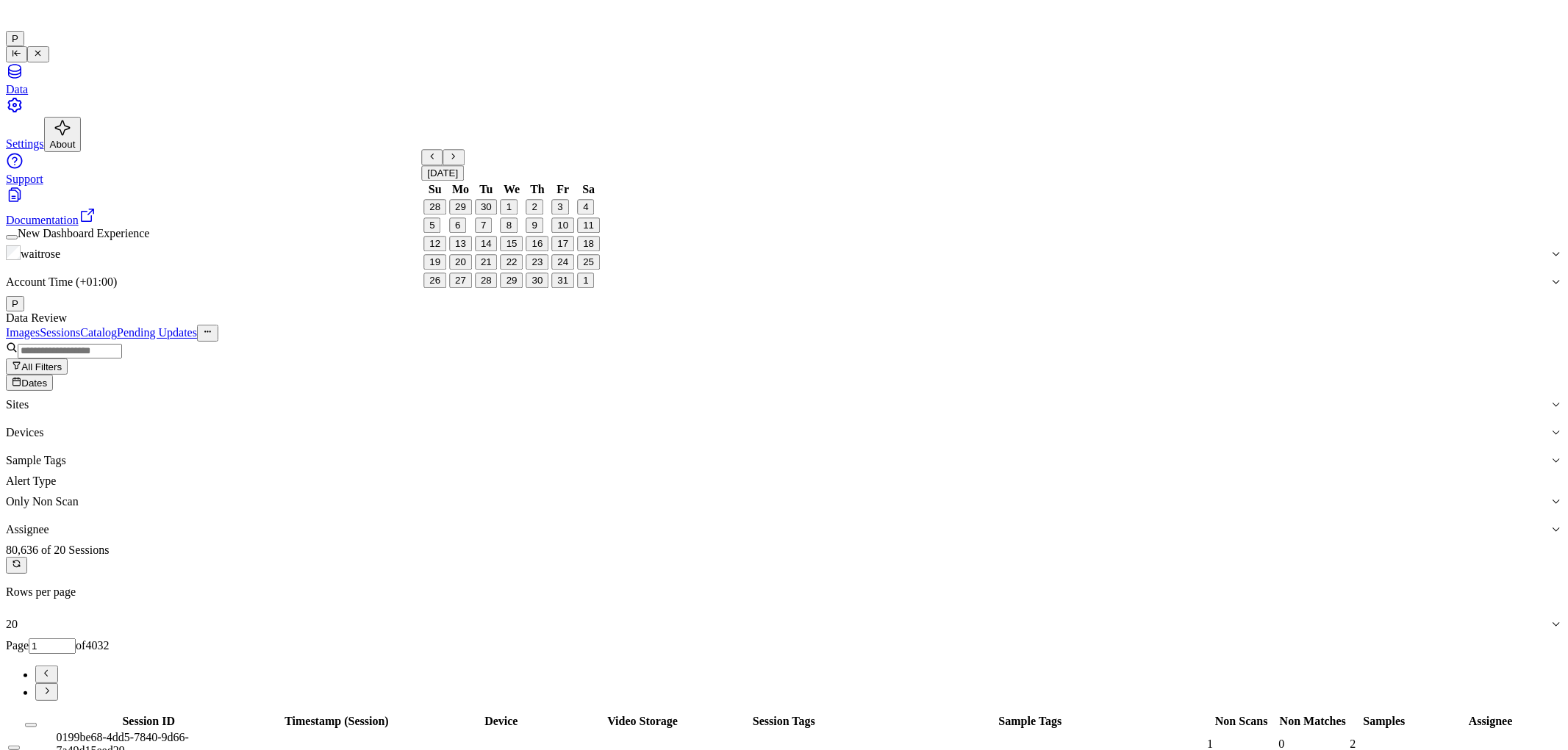
click at [440, 234] on button "5" at bounding box center [432, 226] width 17 height 16
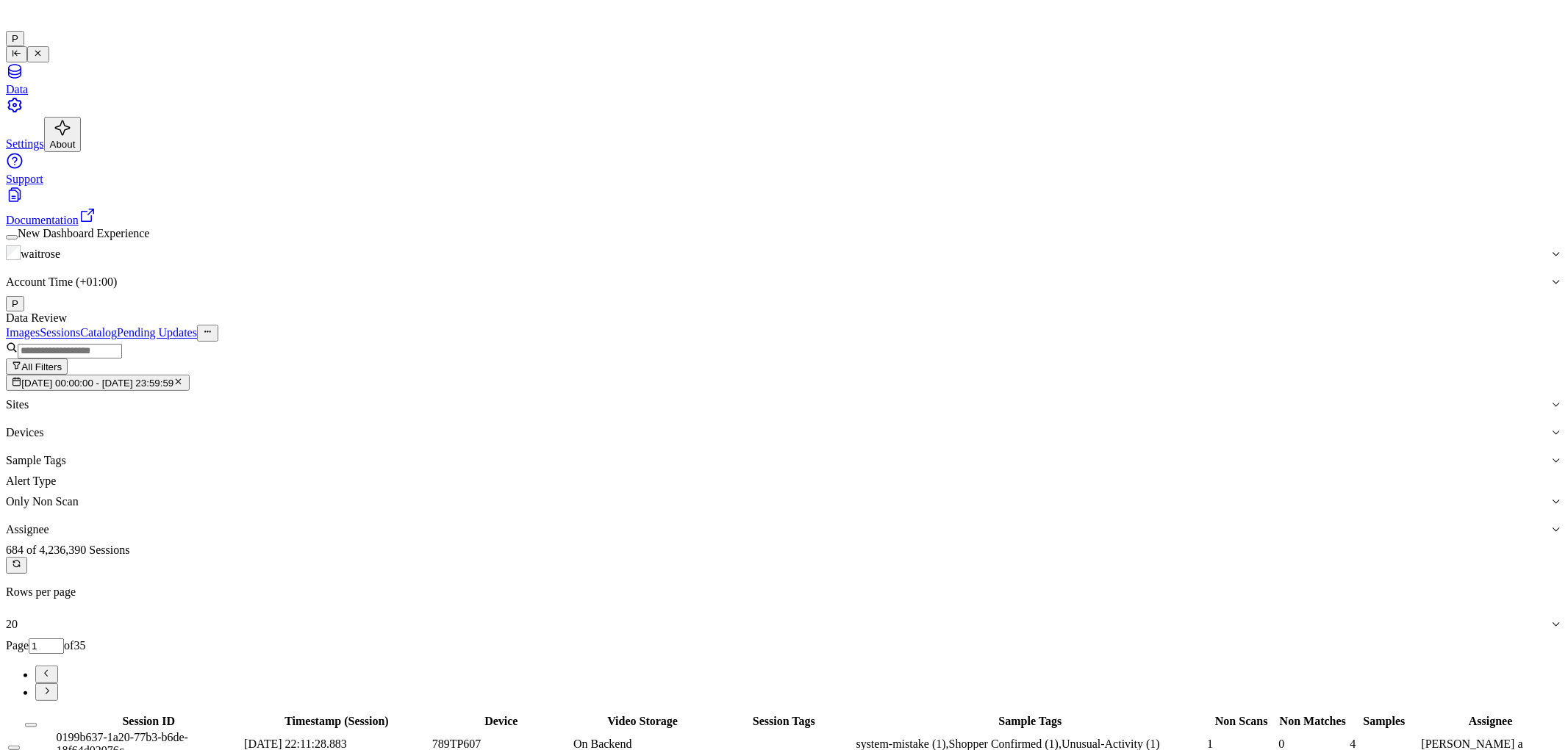
click at [64, 639] on input "1" at bounding box center [46, 646] width 35 height 16
click at [1294, 325] on div "Images Sessions Catalog Pending Updates" at bounding box center [784, 332] width 1556 height 16
click at [52, 685] on icon "Go to next page" at bounding box center [47, 691] width 11 height 11
type input "23"
